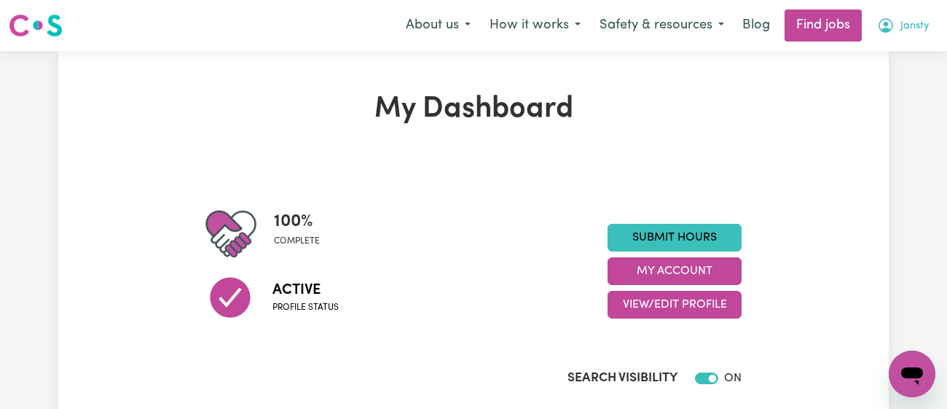
click at [889, 31] on icon "My Account" at bounding box center [885, 25] width 17 height 17
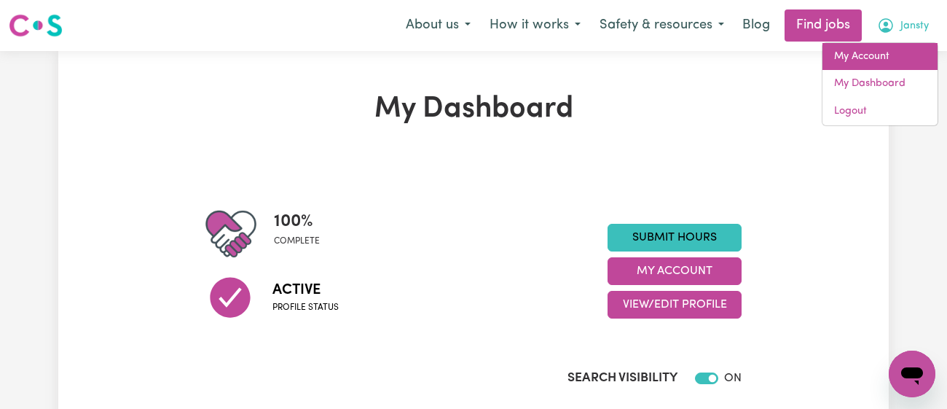
click at [886, 46] on link "My Account" at bounding box center [880, 57] width 115 height 28
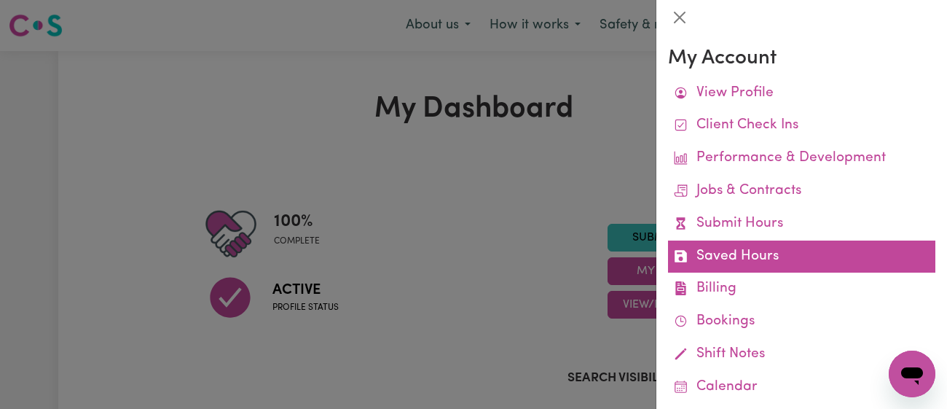
click at [737, 259] on link "Saved Hours" at bounding box center [801, 256] width 267 height 33
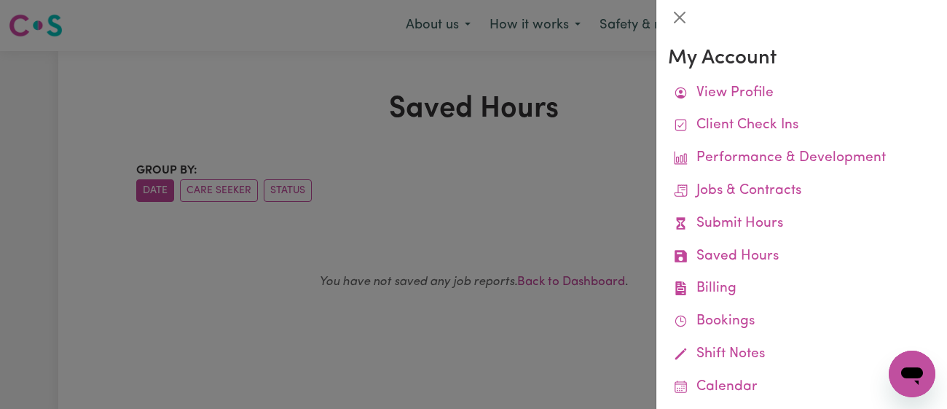
click at [588, 122] on div at bounding box center [473, 204] width 947 height 409
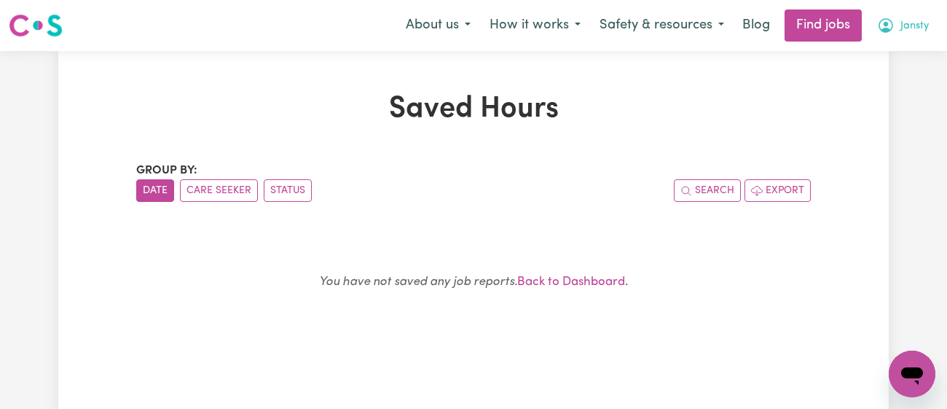
click at [903, 29] on span "Jansty" at bounding box center [915, 26] width 28 height 16
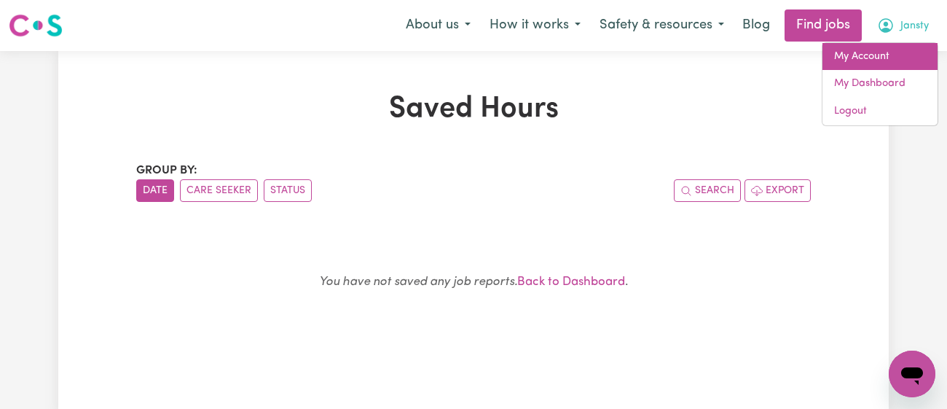
click at [882, 61] on link "My Account" at bounding box center [880, 57] width 115 height 28
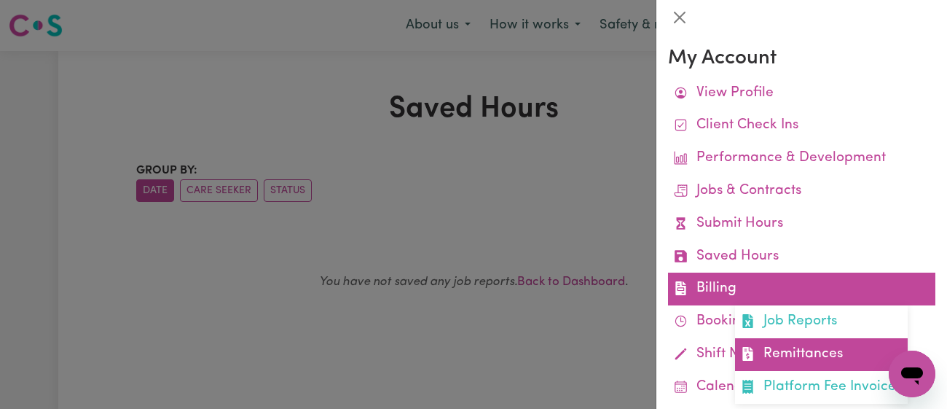
click at [815, 359] on link "Remittances" at bounding box center [821, 354] width 173 height 33
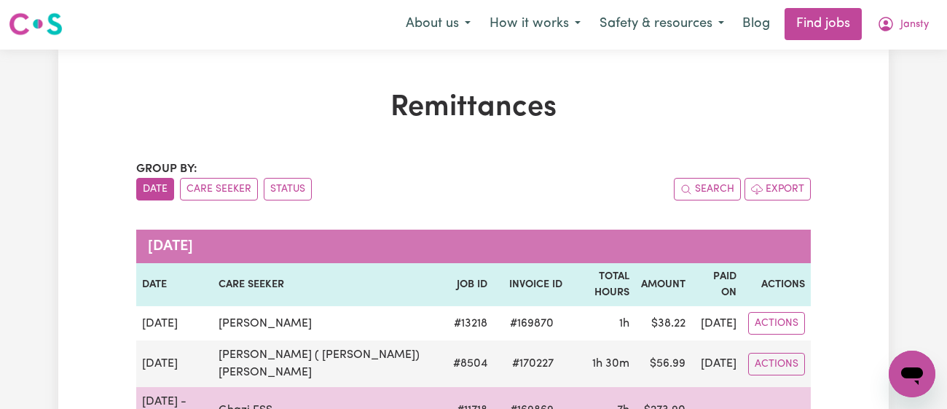
scroll to position [3, 0]
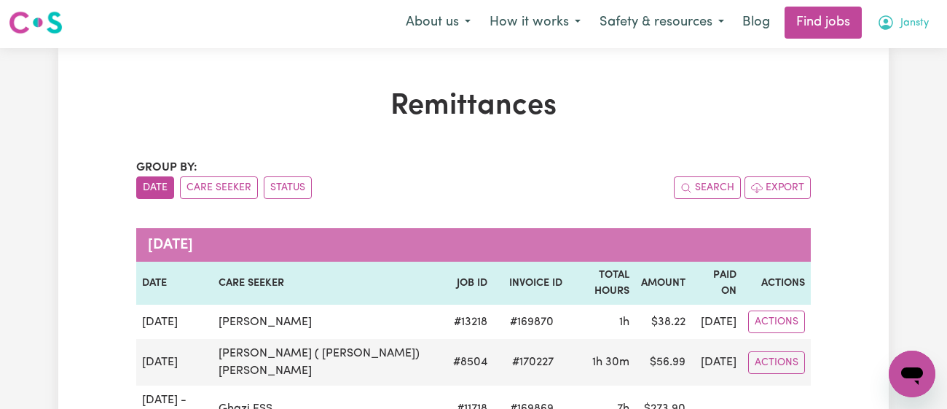
click at [893, 20] on icon "My Account" at bounding box center [885, 22] width 17 height 17
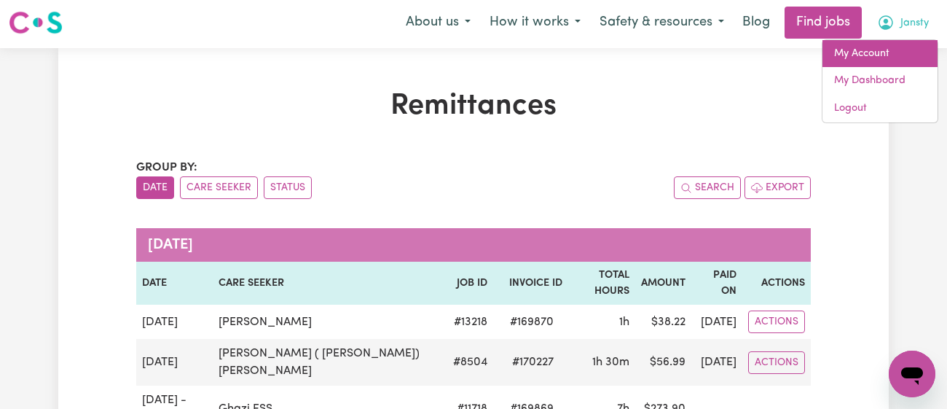
click at [874, 57] on link "My Account" at bounding box center [880, 54] width 115 height 28
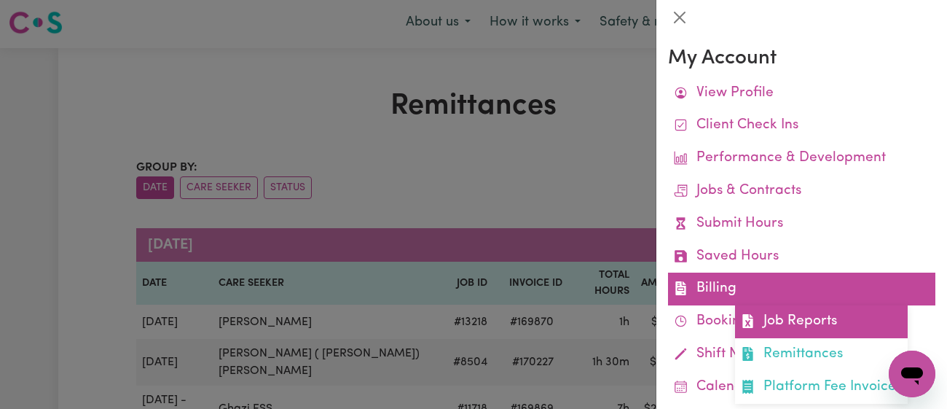
click at [785, 321] on link "Job Reports" at bounding box center [821, 321] width 173 height 33
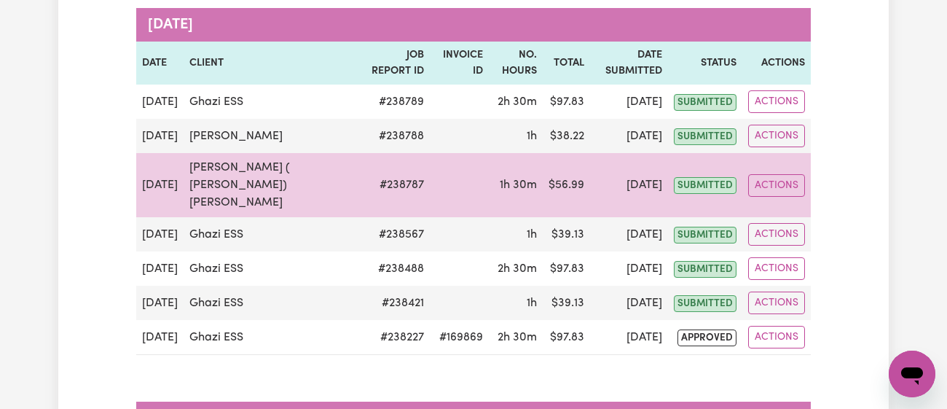
scroll to position [215, 0]
